Goal: Navigation & Orientation: Go to known website

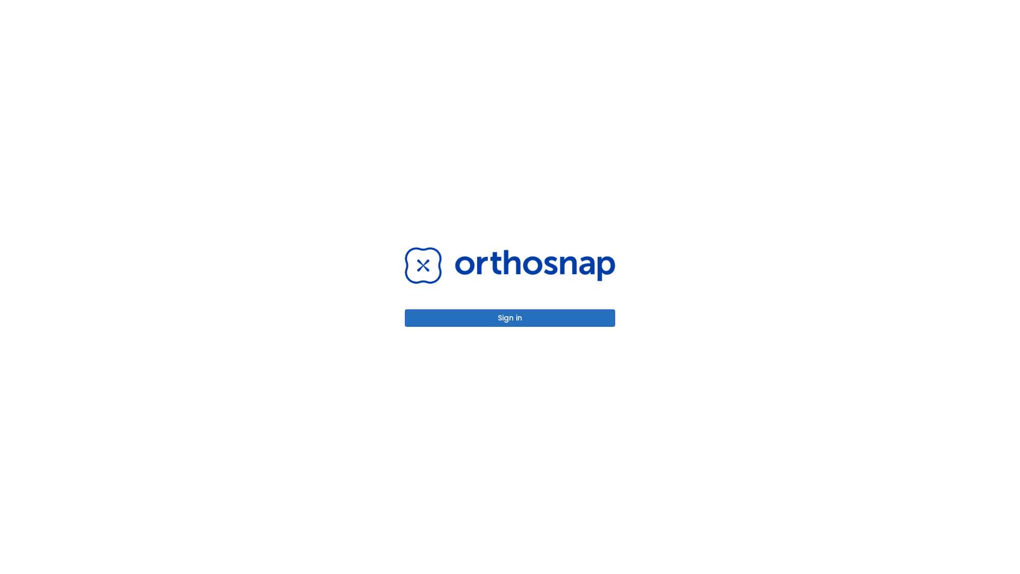
click at [510, 318] on button "Sign in" at bounding box center [510, 318] width 210 height 18
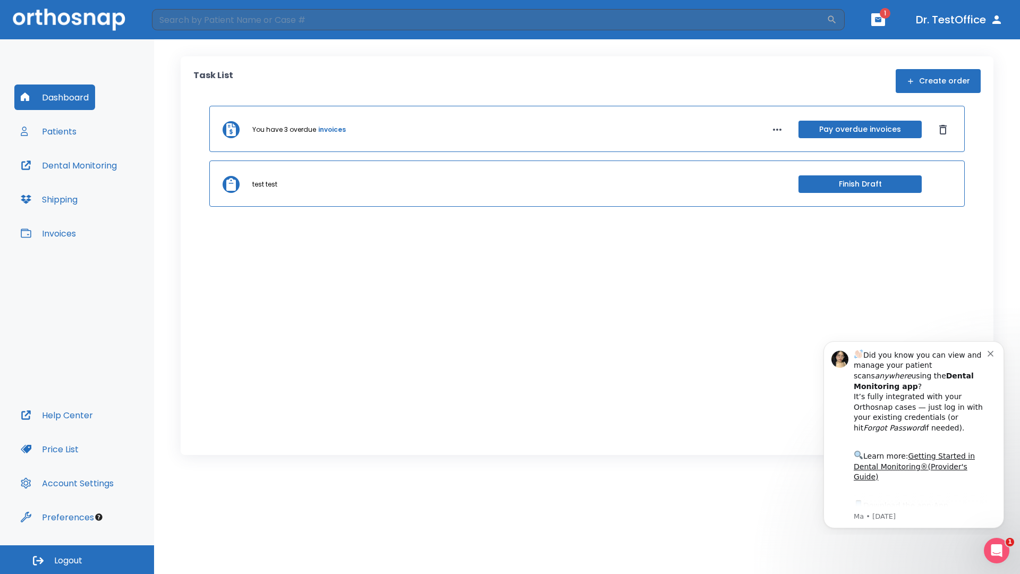
click at [77, 559] on span "Logout" at bounding box center [68, 560] width 28 height 12
